Goal: Task Accomplishment & Management: Manage account settings

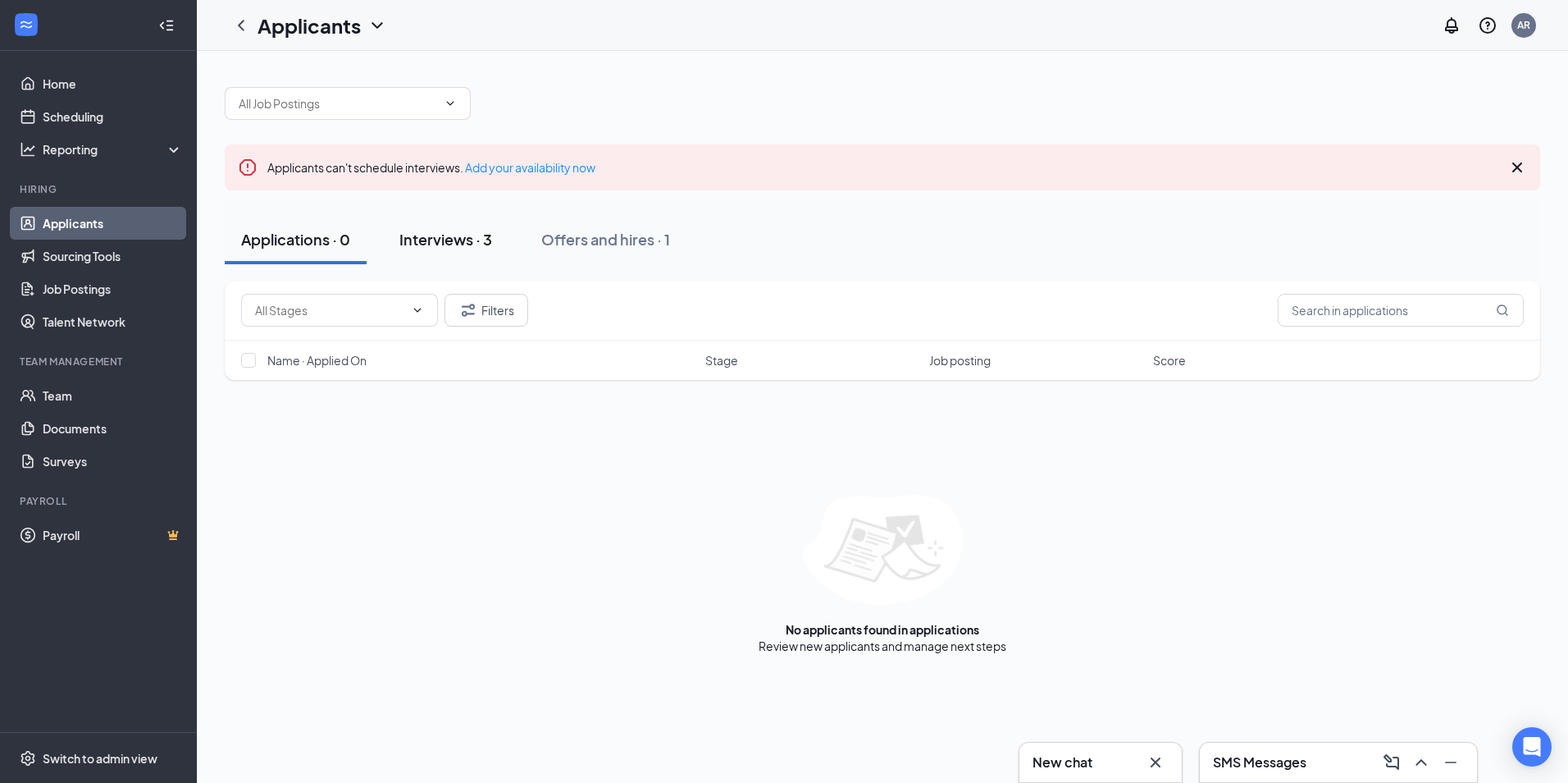
click at [450, 242] on div "Interviews · 3" at bounding box center [445, 239] width 92 height 20
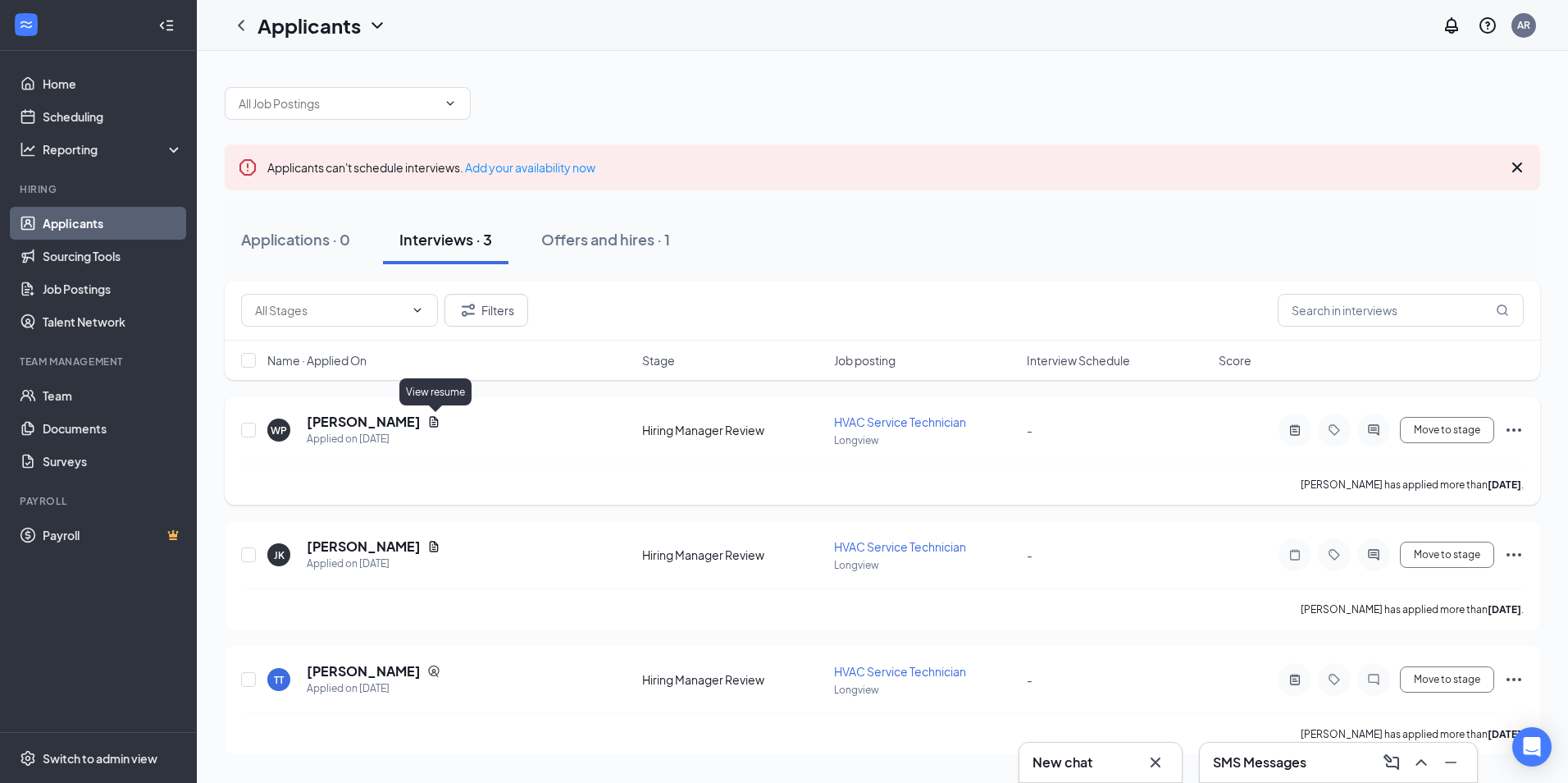
click at [436, 421] on icon "Document" at bounding box center [434, 422] width 14 height 14
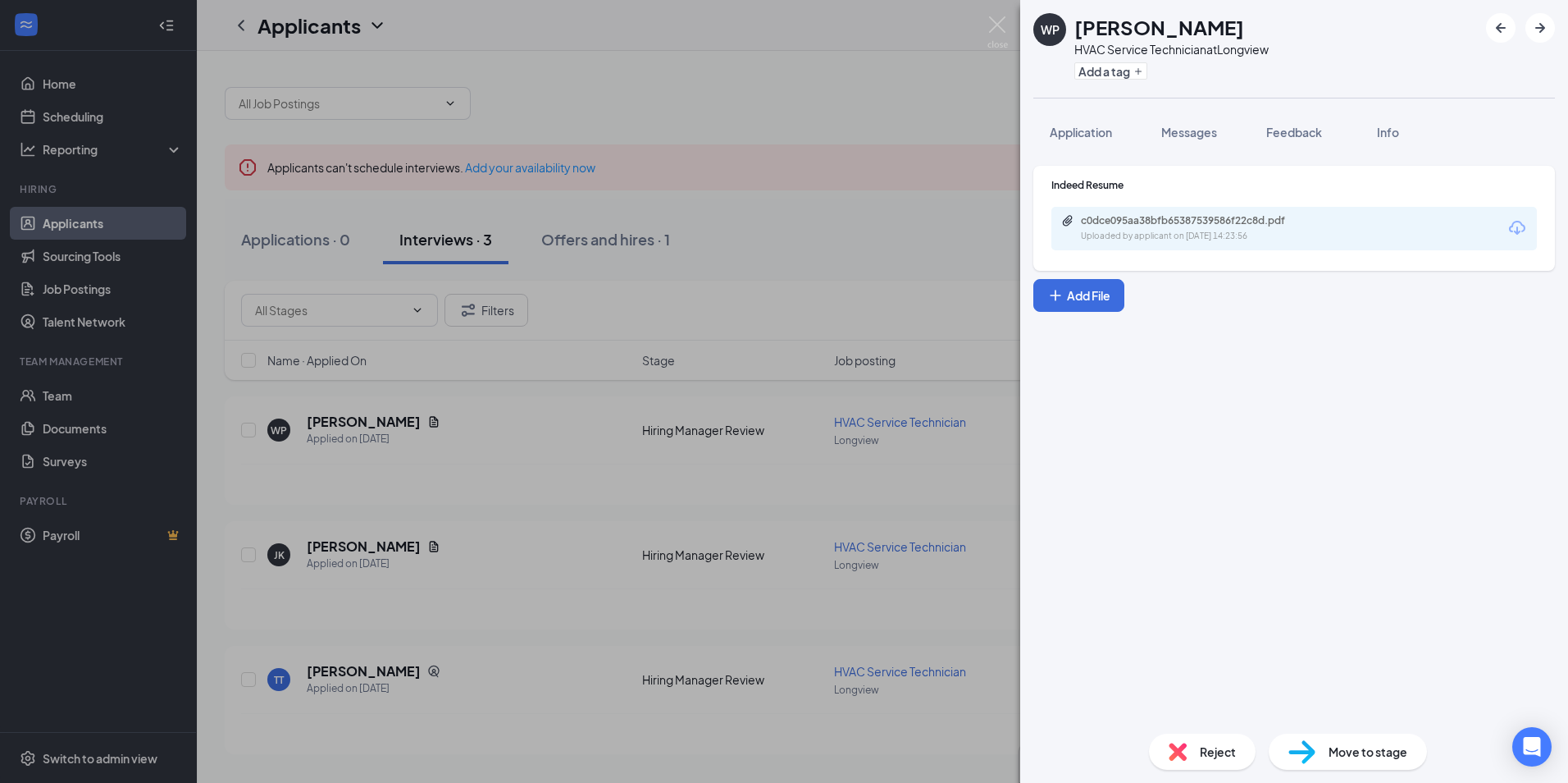
click at [1520, 229] on icon "Download" at bounding box center [1517, 228] width 19 height 19
click at [995, 24] on img at bounding box center [997, 32] width 20 height 32
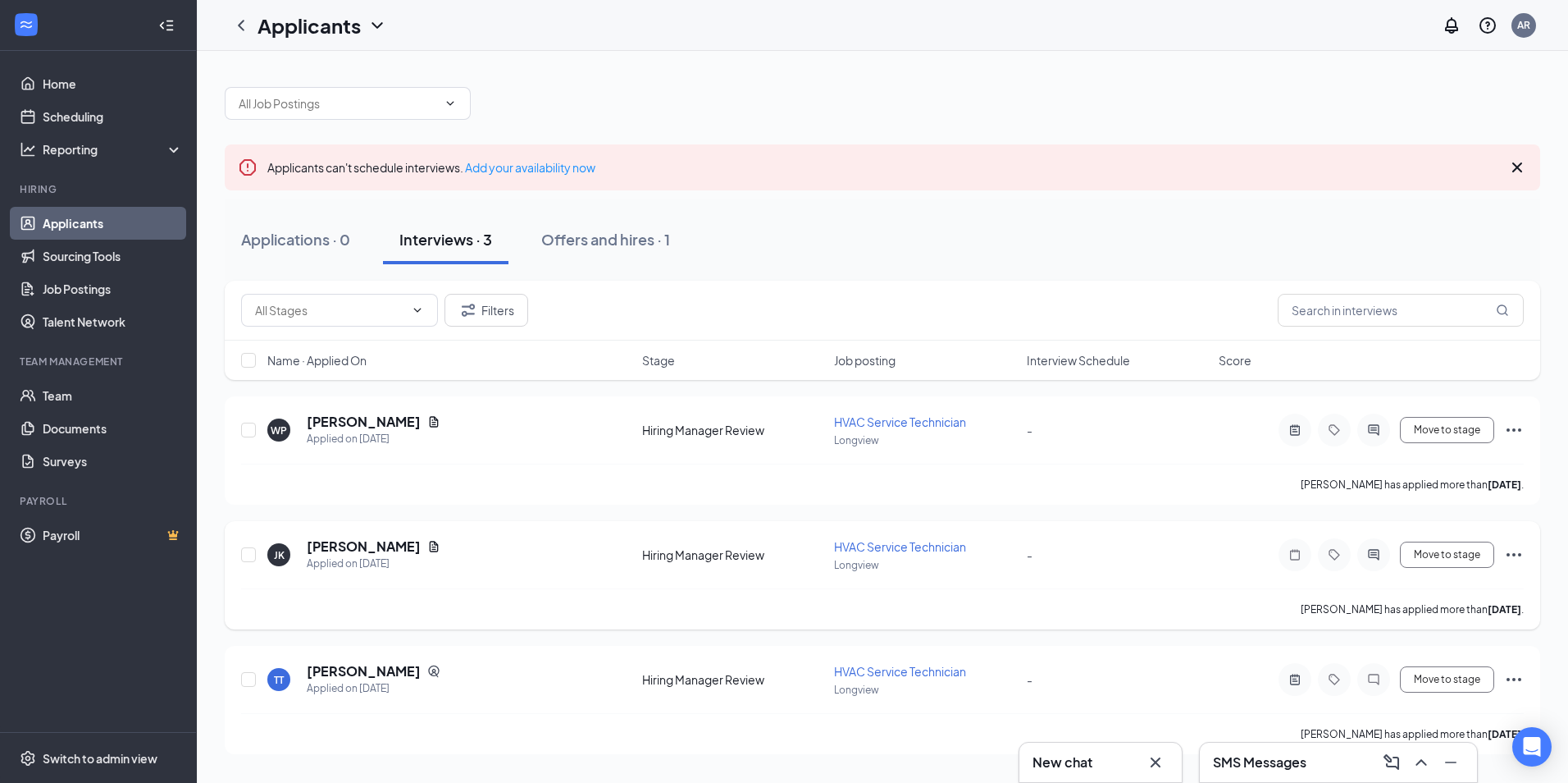
click at [1514, 552] on icon "Ellipses" at bounding box center [1514, 555] width 19 height 19
click at [427, 549] on icon "Document" at bounding box center [434, 547] width 14 height 14
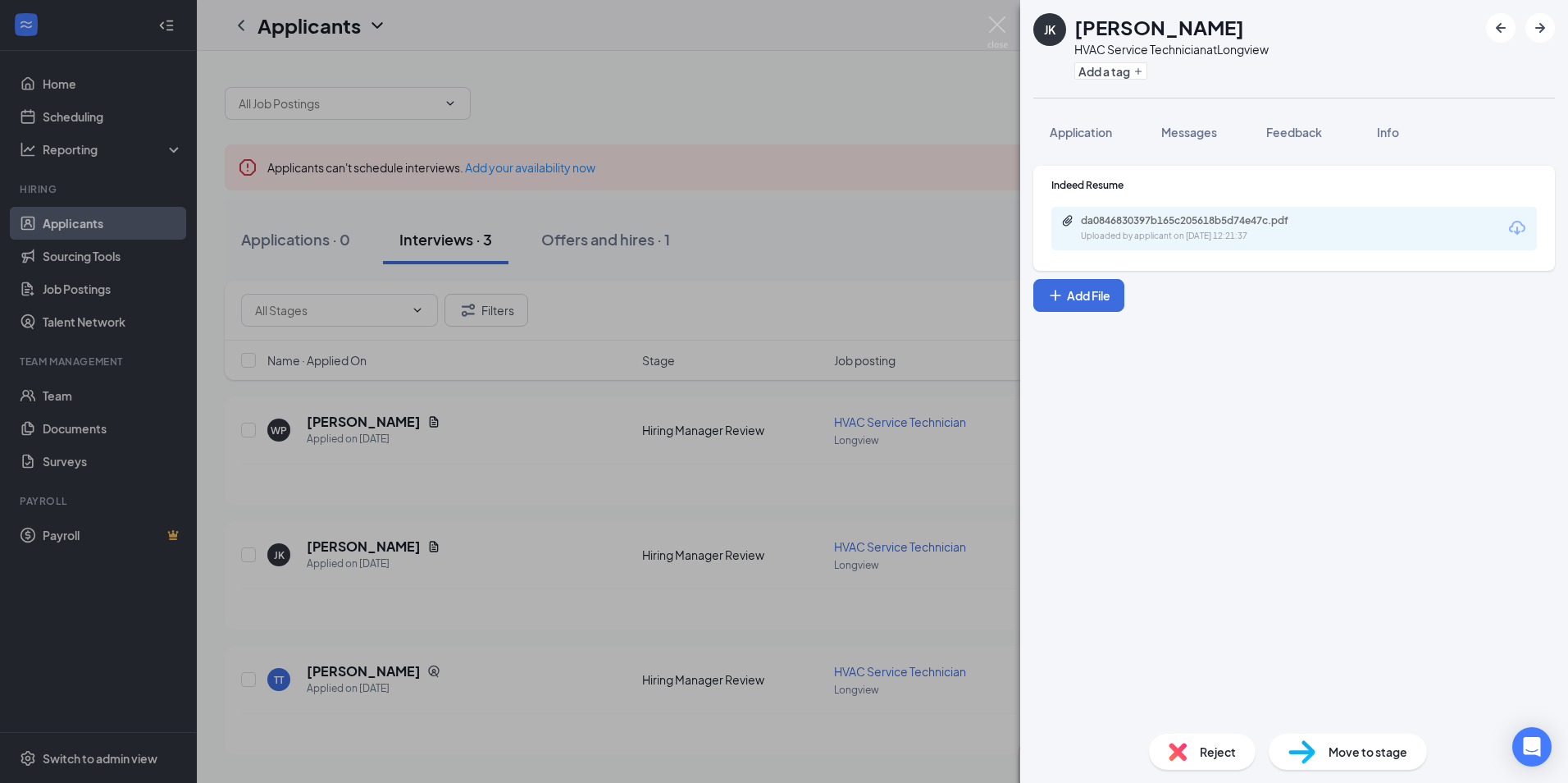
click at [1518, 229] on icon "Download" at bounding box center [1517, 228] width 19 height 19
drag, startPoint x: 507, startPoint y: 552, endPoint x: 524, endPoint y: 550, distance: 17.1
click at [507, 552] on div "[PERSON_NAME] [PERSON_NAME] HVAC Service Technician at [GEOGRAPHIC_DATA] Add a …" at bounding box center [784, 392] width 1568 height 783
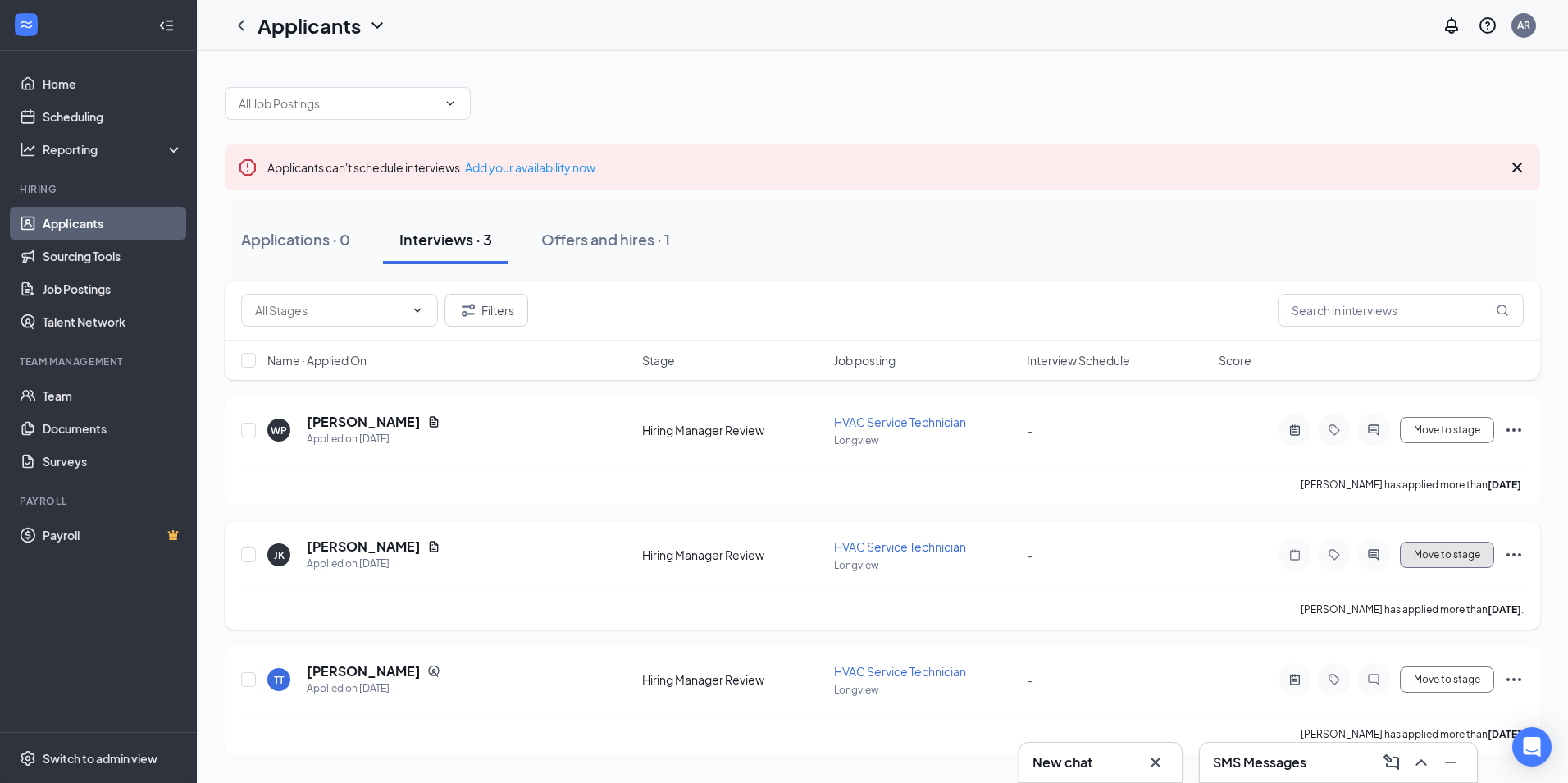
click at [1483, 557] on button "Move to stage" at bounding box center [1446, 554] width 94 height 26
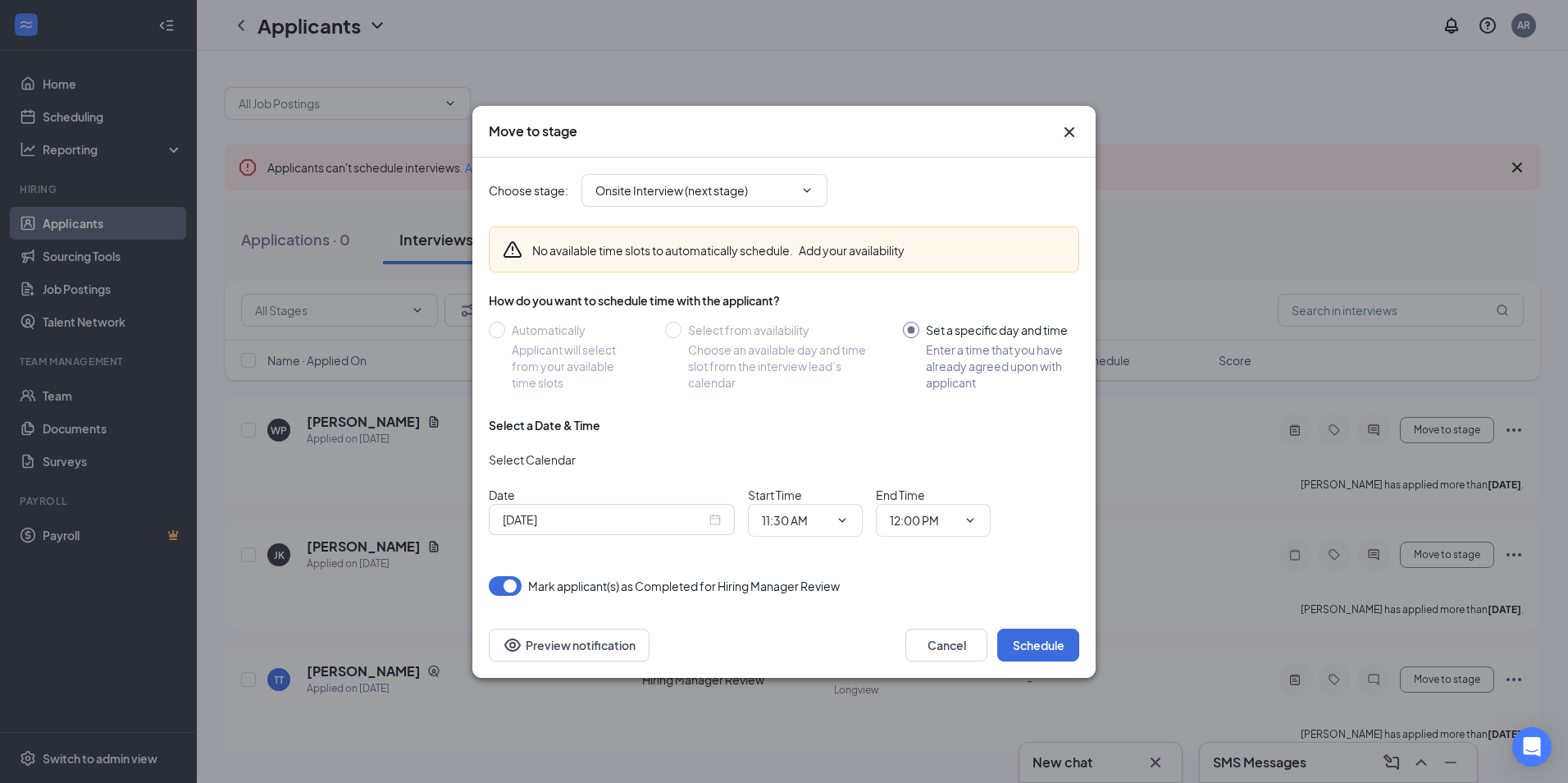
click at [1062, 130] on icon "Cross" at bounding box center [1069, 132] width 19 height 19
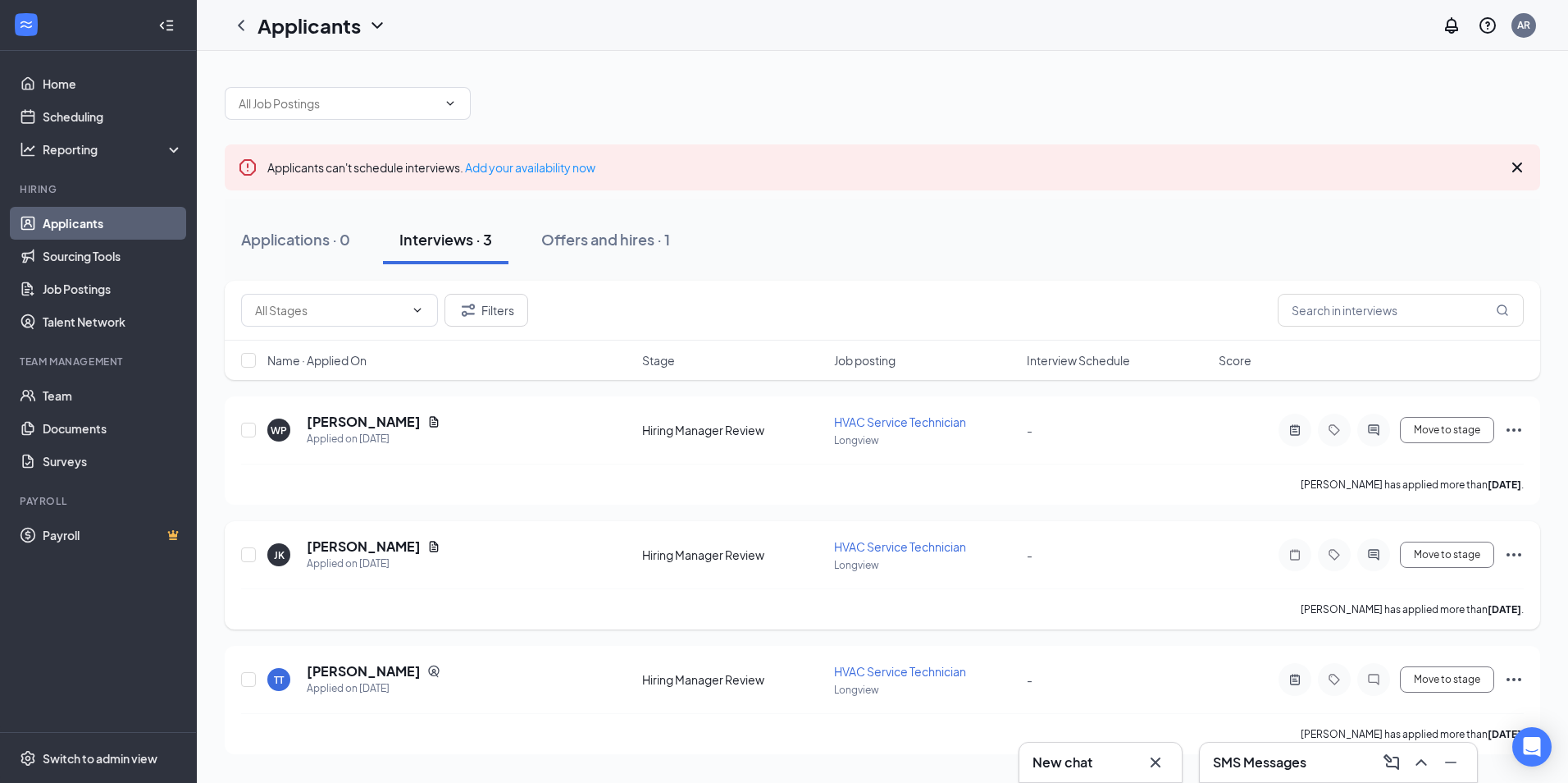
click at [1512, 550] on icon "Ellipses" at bounding box center [1514, 555] width 19 height 19
click at [1431, 437] on p "Reject" at bounding box center [1438, 438] width 141 height 17
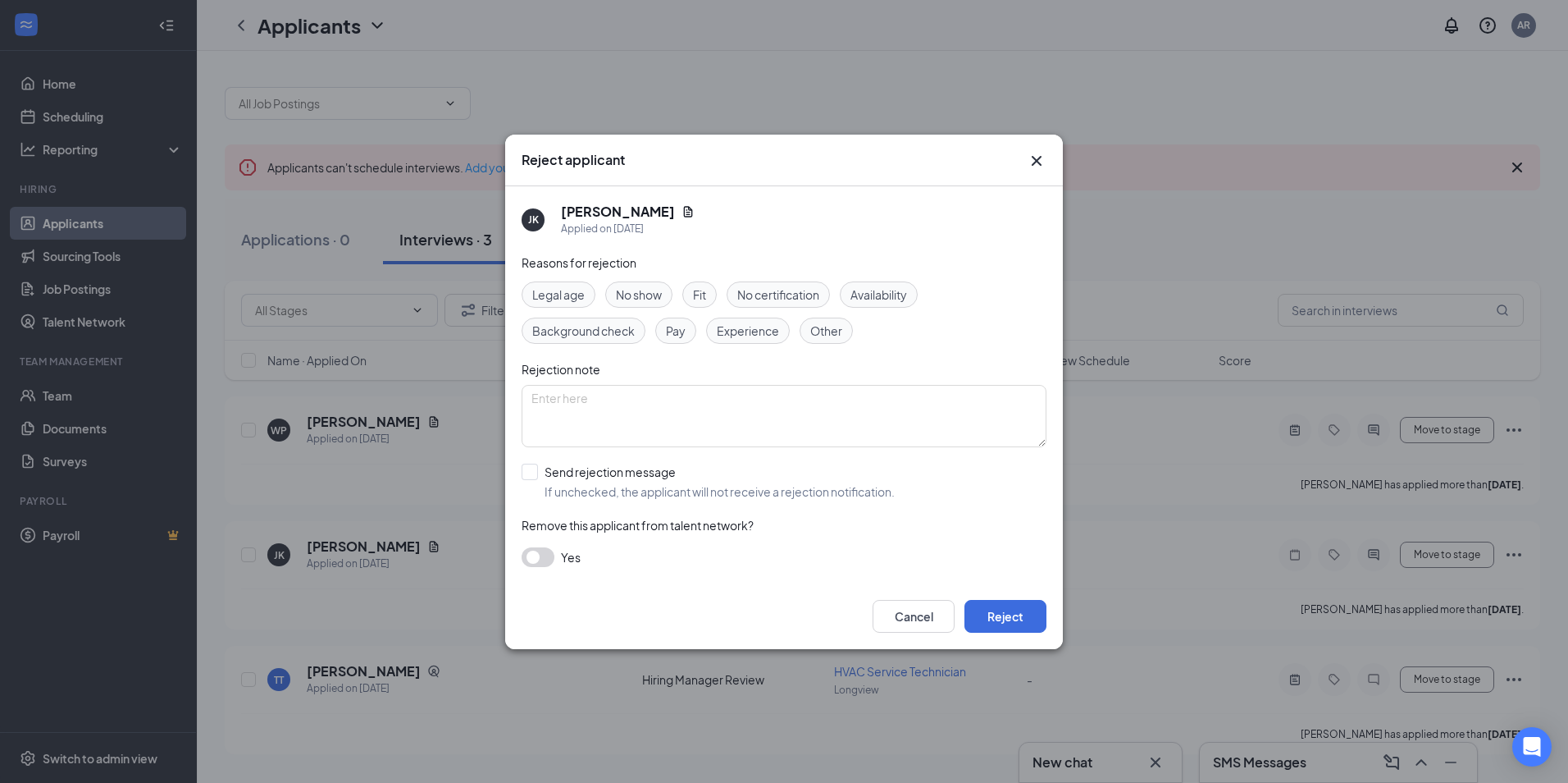
click at [695, 295] on span "Fit" at bounding box center [700, 294] width 14 height 18
click at [1009, 616] on button "Reject" at bounding box center [1005, 616] width 82 height 33
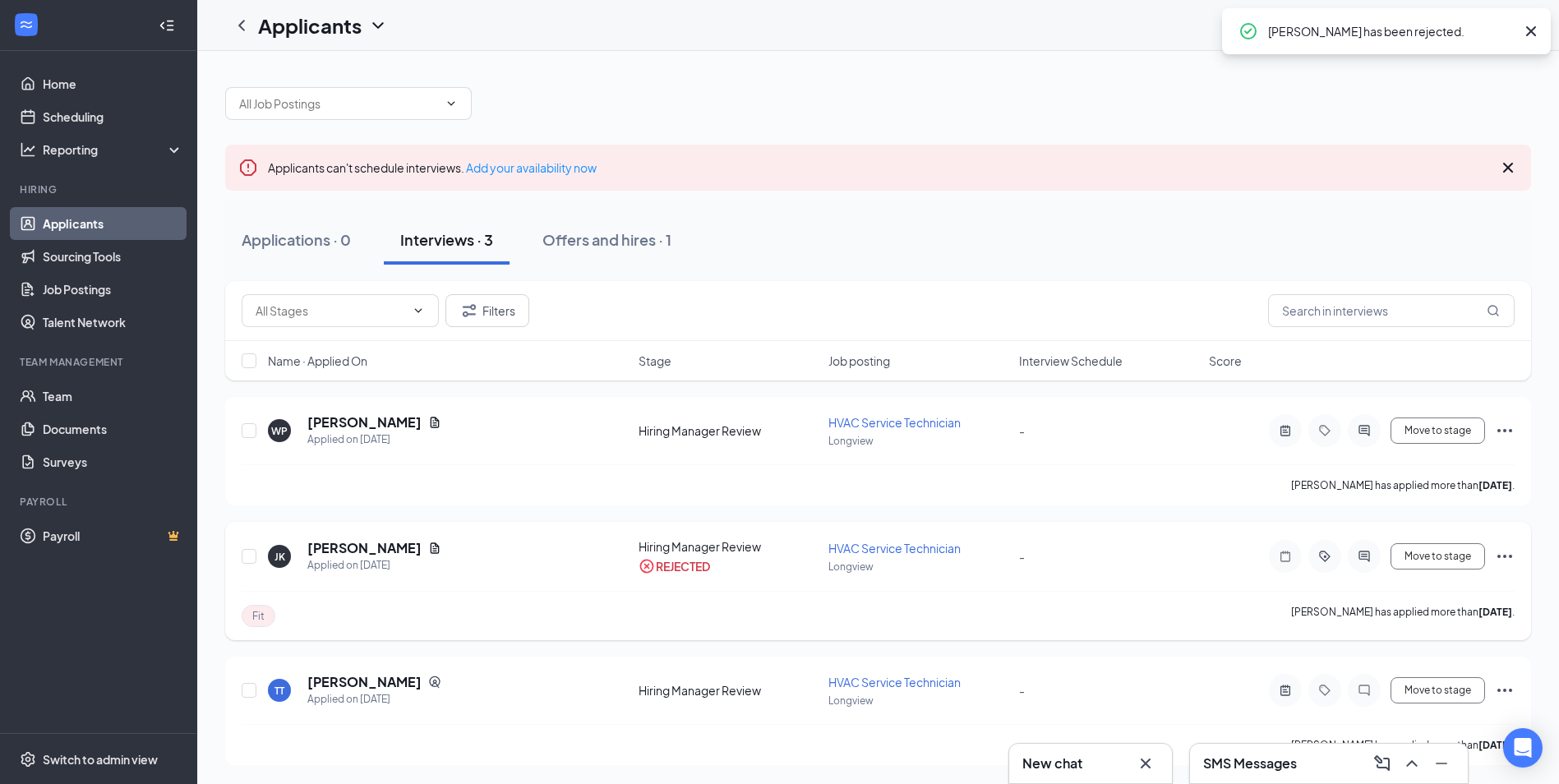
scroll to position [1, 0]
click at [1502, 693] on icon "Ellipses" at bounding box center [1505, 689] width 19 height 19
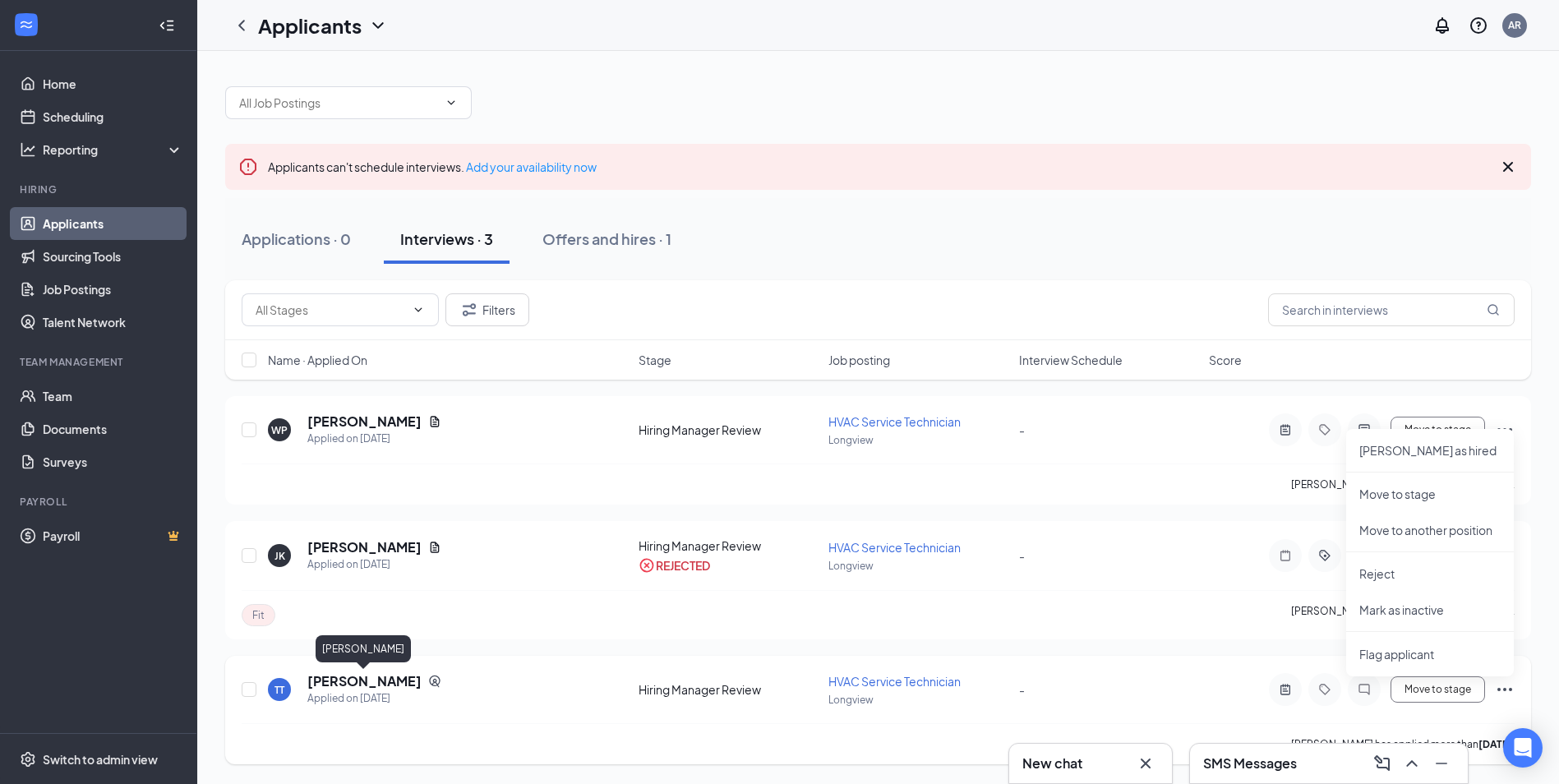
click at [403, 683] on h5 "[PERSON_NAME]" at bounding box center [364, 681] width 114 height 18
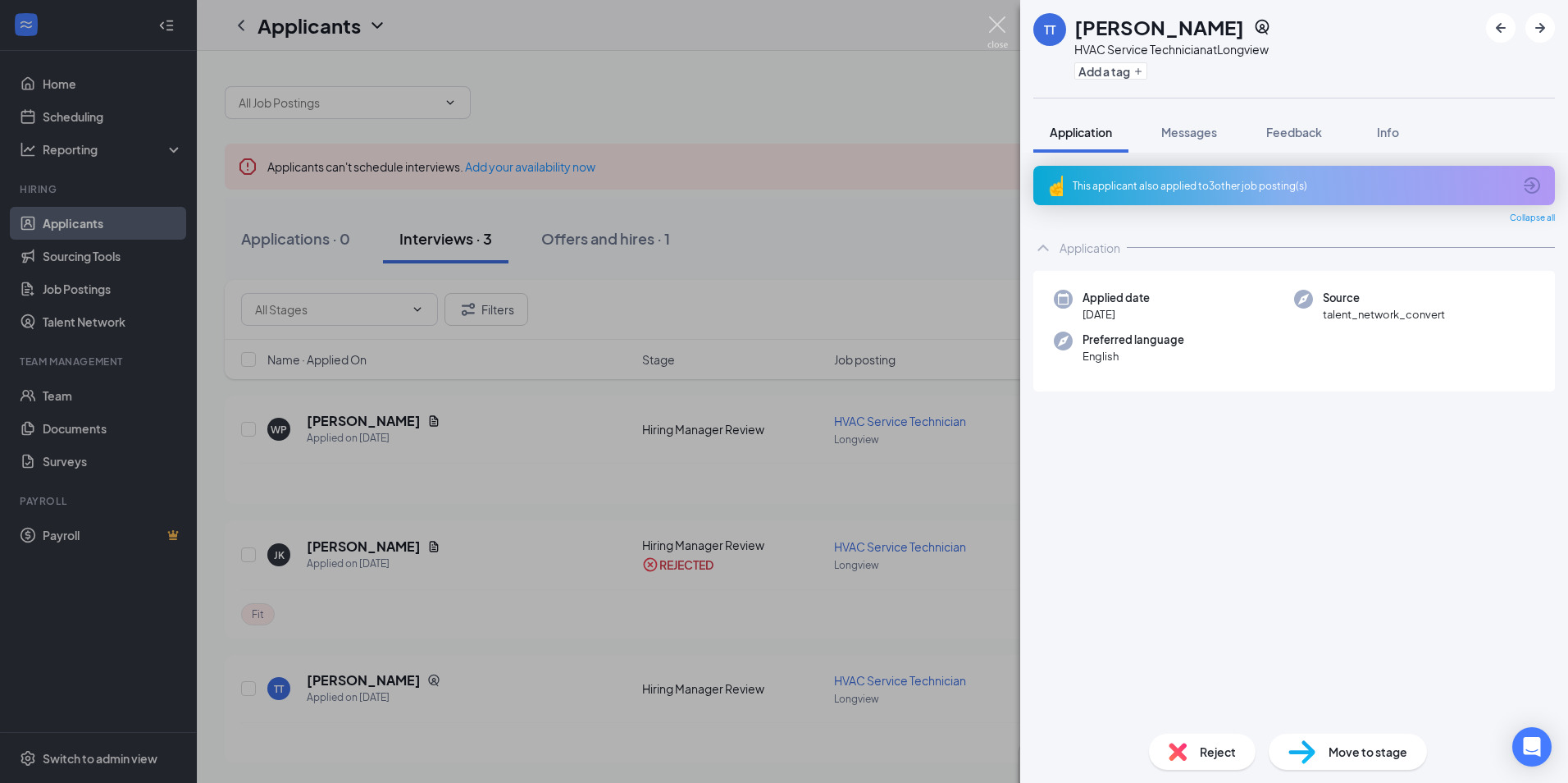
click at [987, 29] on img at bounding box center [997, 32] width 20 height 32
